Goal: Find specific page/section: Find specific page/section

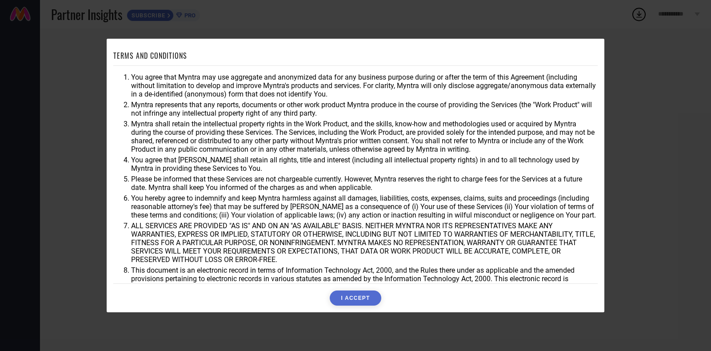
scroll to position [25, 0]
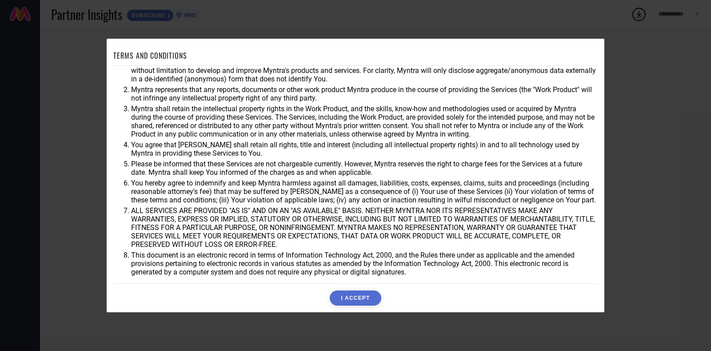
click at [354, 303] on button "I ACCEPT" at bounding box center [355, 297] width 51 height 15
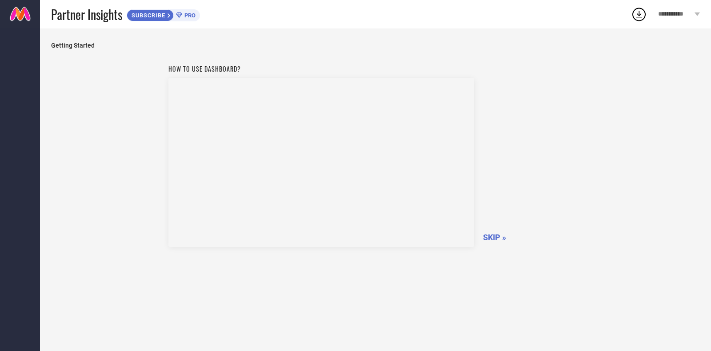
click at [492, 237] on span "SKIP »" at bounding box center [494, 236] width 23 height 9
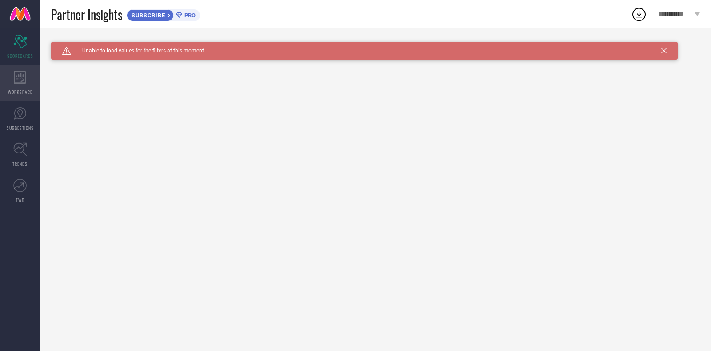
click at [22, 87] on div "WORKSPACE" at bounding box center [20, 83] width 40 height 36
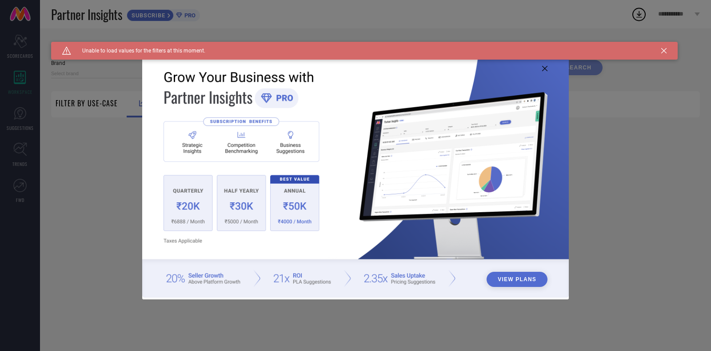
type input "1 STOP FASHION"
type input "All"
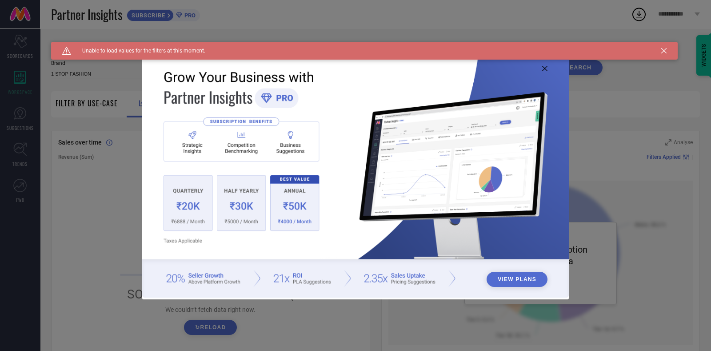
click at [543, 67] on icon at bounding box center [544, 68] width 5 height 5
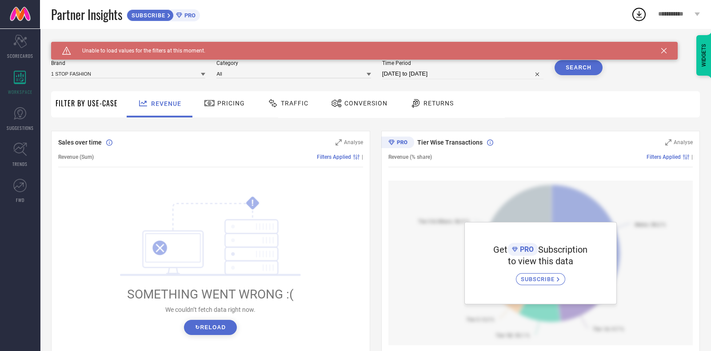
click at [665, 50] on icon at bounding box center [663, 50] width 5 height 5
